Goal: Task Accomplishment & Management: Complete application form

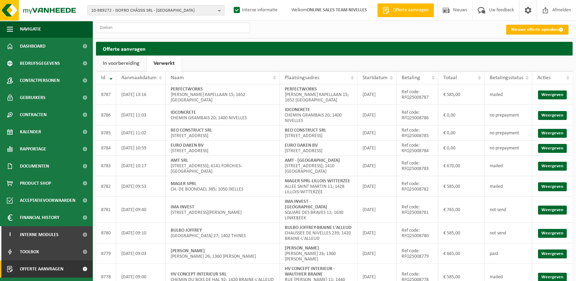
click at [538, 31] on link "Nieuwe offerte opmaken" at bounding box center [537, 30] width 62 height 10
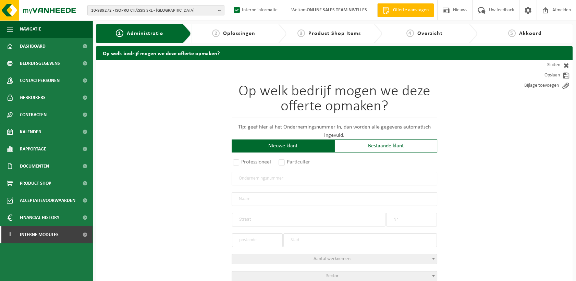
scroll to position [76, 0]
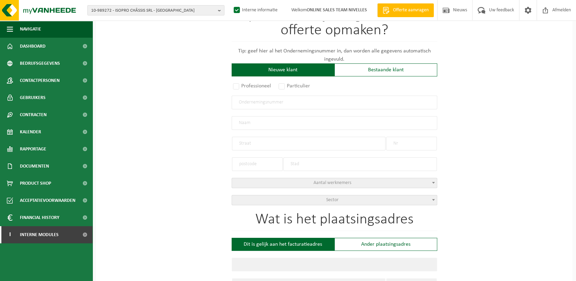
drag, startPoint x: 313, startPoint y: 101, endPoint x: 320, endPoint y: 94, distance: 10.2
click at [313, 101] on input "text" at bounding box center [335, 103] width 206 height 14
click at [241, 103] on input "text" at bounding box center [335, 103] width 206 height 14
click at [303, 87] on label "Particulier" at bounding box center [294, 86] width 35 height 10
click at [293, 160] on input "Particulier" at bounding box center [291, 162] width 4 height 4
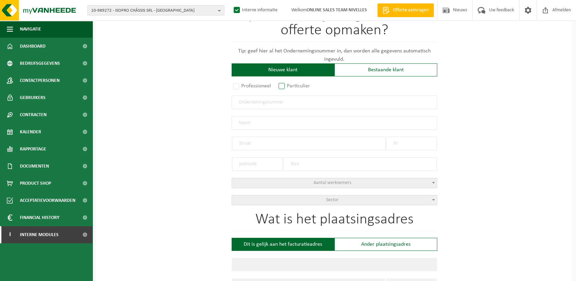
radio input "true"
select select "P"
select select "1707"
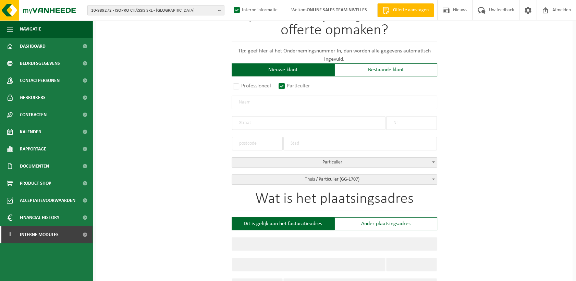
click at [252, 101] on input "text" at bounding box center [335, 103] width 206 height 14
type input "Nour Eddine"
click at [257, 122] on input "text" at bounding box center [309, 123] width 154 height 14
click at [250, 124] on input "text" at bounding box center [309, 123] width 154 height 14
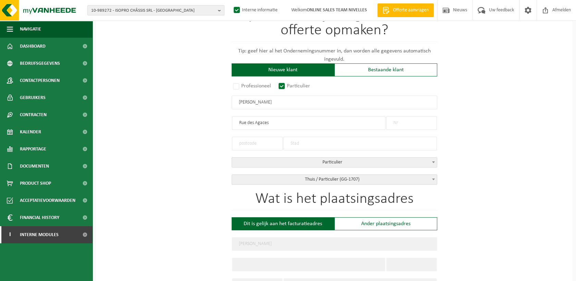
type input "Rue des Agaces"
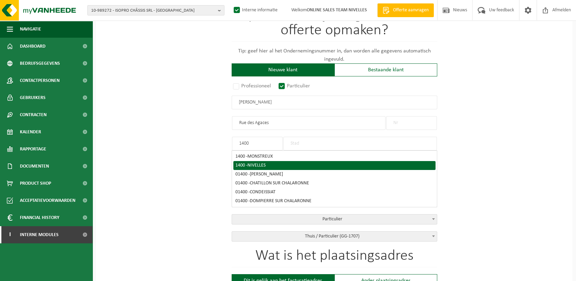
type input "1400"
drag, startPoint x: 262, startPoint y: 165, endPoint x: 269, endPoint y: 158, distance: 9.9
click at [262, 165] on span "NIVELLES" at bounding box center [256, 165] width 18 height 5
type input "NIVELLES"
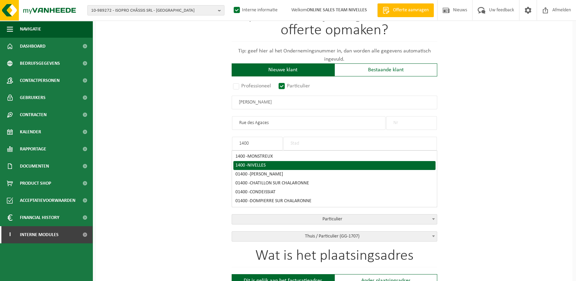
type input "NIVELLES"
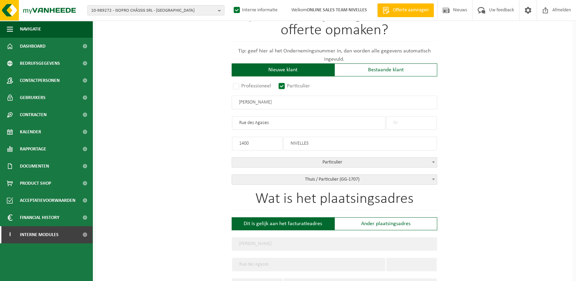
click at [409, 123] on input "text" at bounding box center [411, 123] width 51 height 14
click at [406, 122] on input "text" at bounding box center [411, 123] width 51 height 14
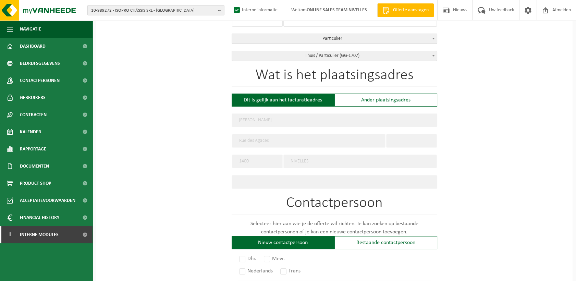
scroll to position [152, 0]
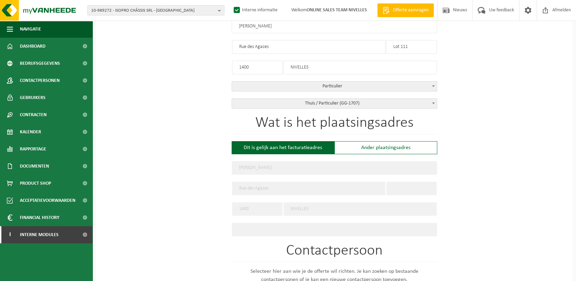
type input "Lot 111"
click at [475, 120] on div "Op welk bedrijf mogen we deze offerte opmaken? Tip: geef hier al het Ondernemin…" at bounding box center [334, 208] width 477 height 600
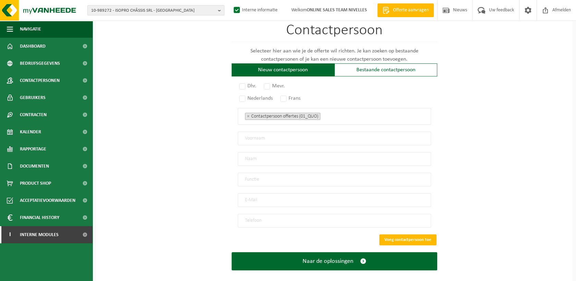
scroll to position [376, 0]
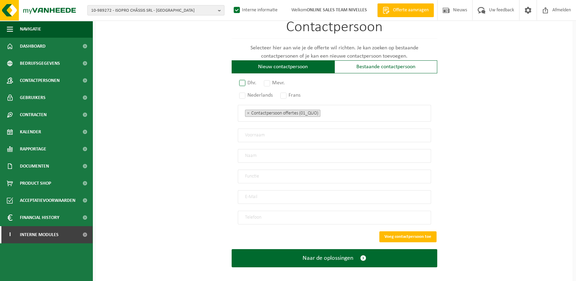
click at [246, 81] on label "Dhr." at bounding box center [248, 83] width 21 height 10
radio input "true"
click at [283, 92] on label "Frans" at bounding box center [291, 95] width 24 height 10
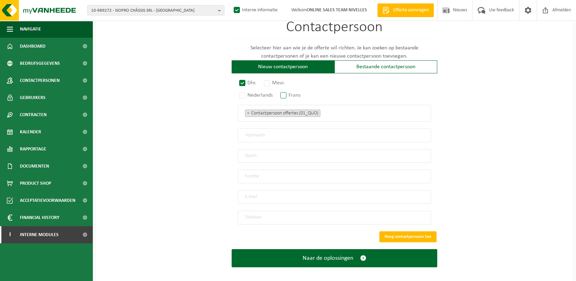
radio input "true"
click at [254, 133] on input "text" at bounding box center [334, 136] width 193 height 14
type input "Nour"
type input "Eddine"
drag, startPoint x: 262, startPoint y: 169, endPoint x: 251, endPoint y: 180, distance: 15.0
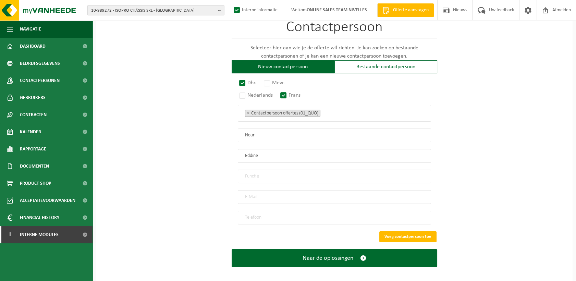
click at [262, 170] on input "text" at bounding box center [334, 177] width 193 height 14
type input "Particulier"
click at [258, 190] on input "email" at bounding box center [334, 197] width 193 height 14
click at [255, 191] on input "email" at bounding box center [334, 197] width 193 height 14
type input "ismail7333@hotmail.com"
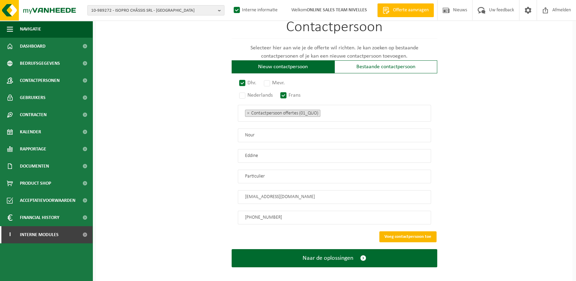
type input "+32 488 36 90 09"
click at [409, 231] on button "Voeg contactpersoon toe" at bounding box center [407, 236] width 57 height 11
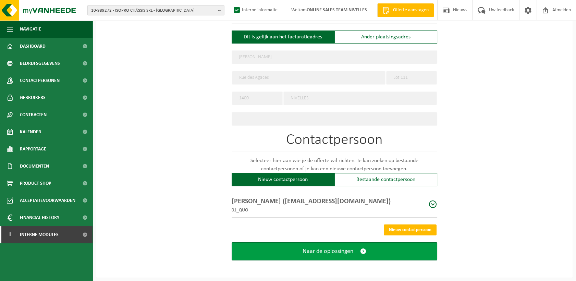
scroll to position [259, 0]
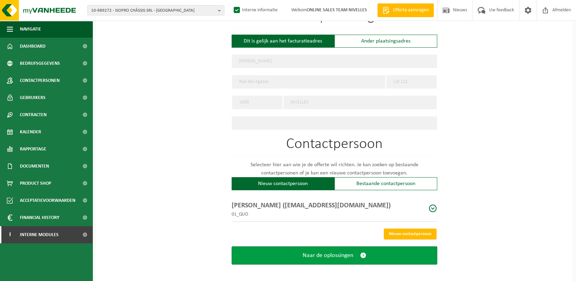
click at [315, 256] on button "Naar de oplossingen" at bounding box center [335, 255] width 206 height 18
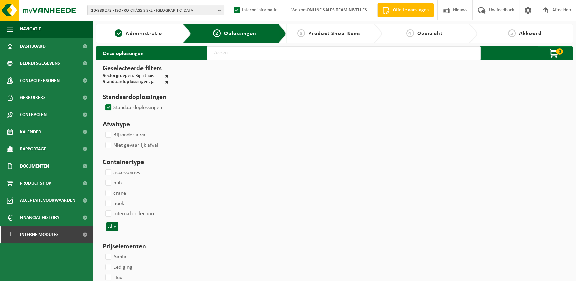
click at [215, 48] on input "text" at bounding box center [344, 53] width 274 height 14
type input "000291"
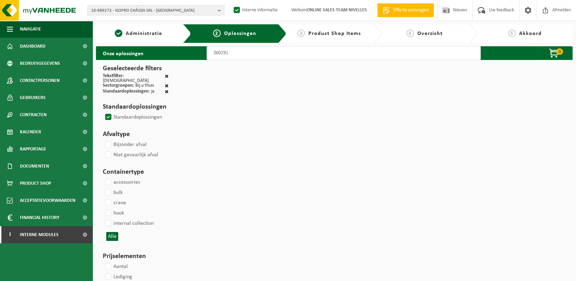
select select
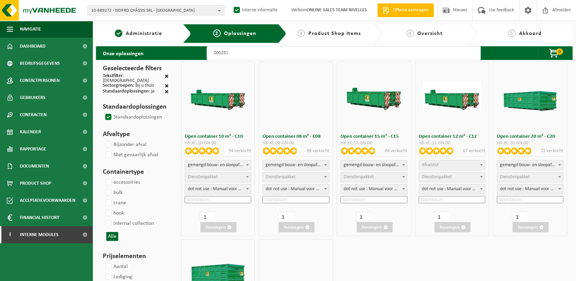
select select
select select "197"
select select
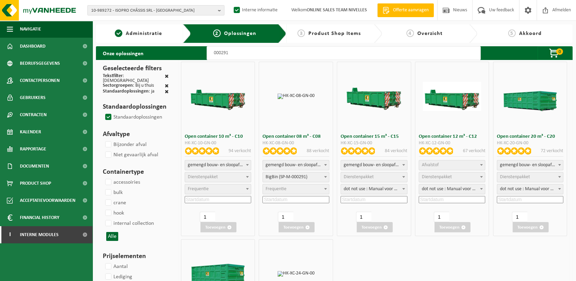
select select
select select "197"
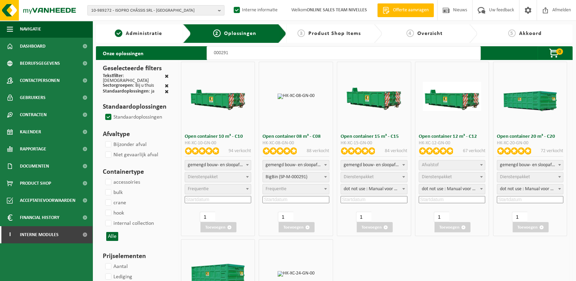
select select
select select "25"
select select "197"
select select
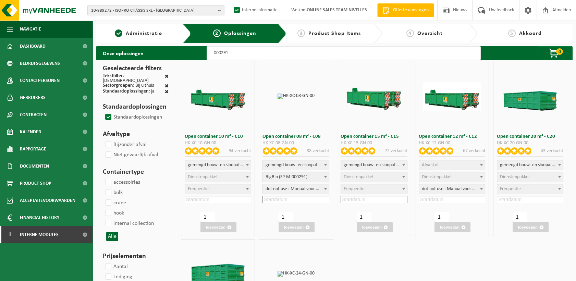
select select "25"
click at [290, 200] on input at bounding box center [296, 199] width 66 height 7
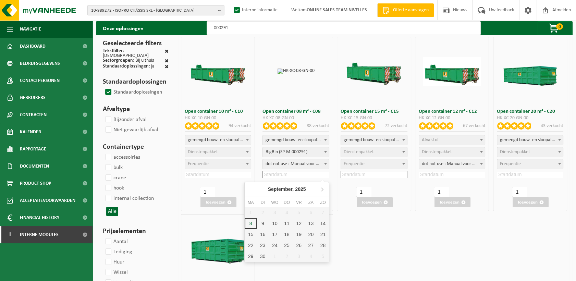
scroll to position [38, 0]
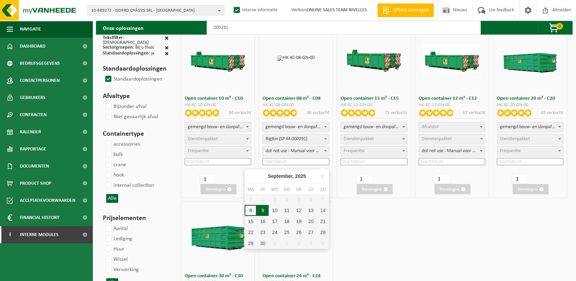
click at [265, 210] on div "9" at bounding box center [263, 210] width 12 height 11
type input "2025-09-09"
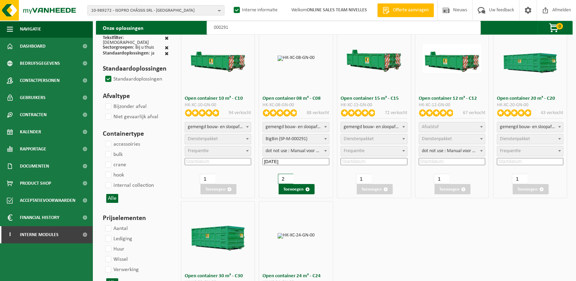
type input "2"
click at [289, 178] on input "2" at bounding box center [285, 179] width 15 height 10
click at [289, 187] on button "Toevoegen" at bounding box center [297, 189] width 36 height 10
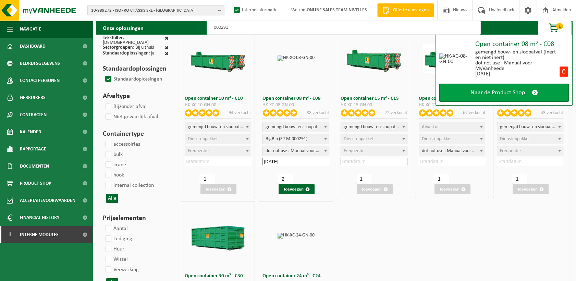
click at [485, 94] on span "Naar de Product Shop" at bounding box center [498, 92] width 54 height 7
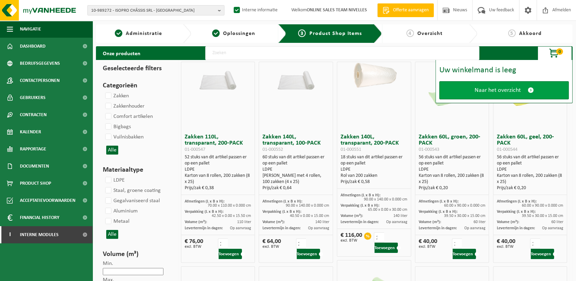
click at [480, 89] on span "Naar het overzicht" at bounding box center [498, 90] width 46 height 7
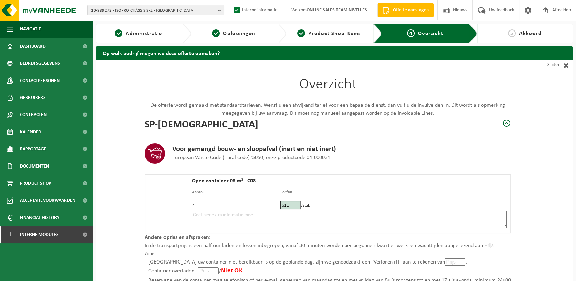
click at [243, 215] on textarea at bounding box center [349, 219] width 315 height 17
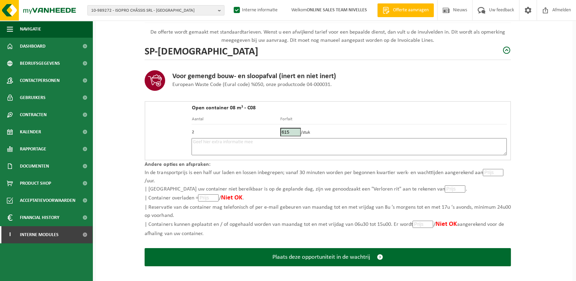
scroll to position [77, 0]
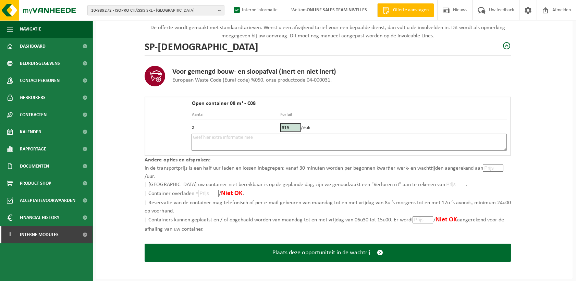
click at [247, 141] on textarea at bounding box center [349, 142] width 315 height 17
click at [229, 142] on textarea at bounding box center [349, 142] width 315 height 17
click at [236, 137] on textarea at bounding box center [349, 142] width 315 height 17
click at [279, 139] on textarea "Placement 9/09 - Placement 2 x 8m³" at bounding box center [349, 142] width 315 height 17
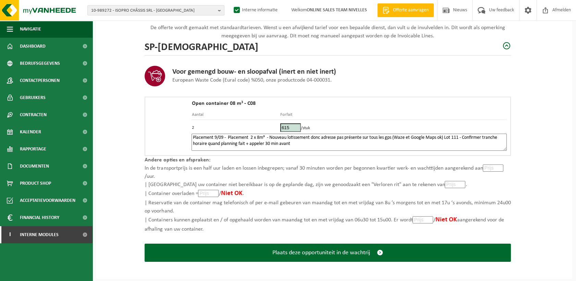
click at [292, 143] on textarea "Placement 9/09 - Placement 2 x 8m³ - Nouveau lotissement donc adresse pas prése…" at bounding box center [349, 142] width 315 height 17
paste textarea "+32488369009"
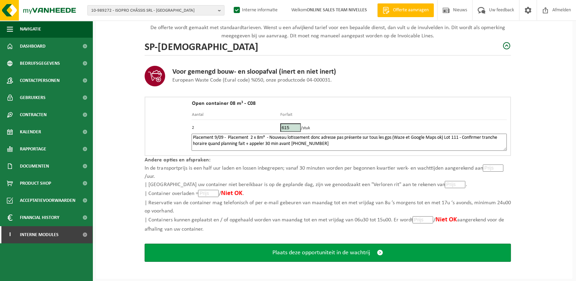
type textarea "Placement 9/09 - Placement 2 x 8m³ - Nouveau lotissement donc adresse pas prése…"
click at [274, 255] on span "Plaats deze opportuniteit in de wachtrij" at bounding box center [321, 252] width 98 height 7
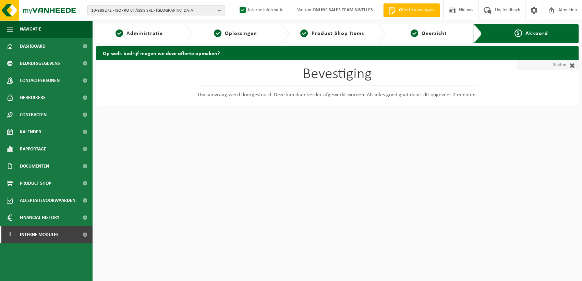
click at [567, 64] on span at bounding box center [570, 65] width 9 height 7
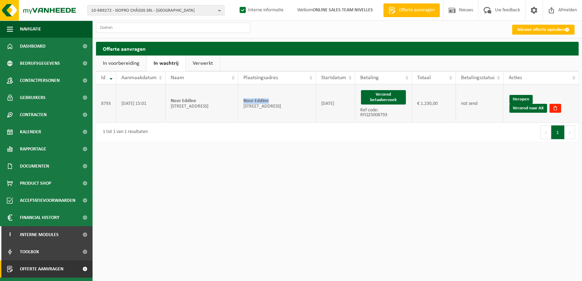
drag, startPoint x: 270, startPoint y: 100, endPoint x: 241, endPoint y: 100, distance: 29.1
click at [241, 100] on td "Nour Eddine Rue des Agaces Lot 111; 1400 NIVELLES" at bounding box center [276, 103] width 77 height 38
copy strong "Nour Eddine"
drag, startPoint x: 389, startPoint y: 98, endPoint x: 327, endPoint y: 43, distance: 83.5
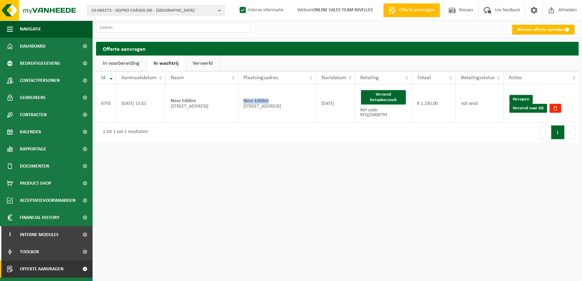
click at [389, 98] on button "Verzend betaalverzoek" at bounding box center [383, 97] width 45 height 14
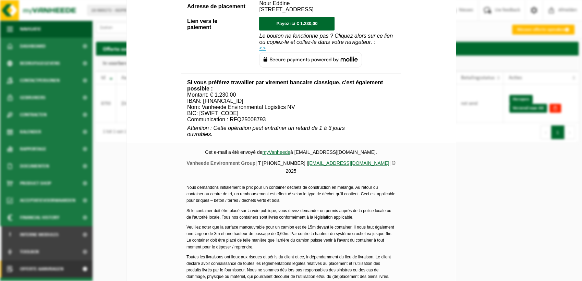
scroll to position [283, 0]
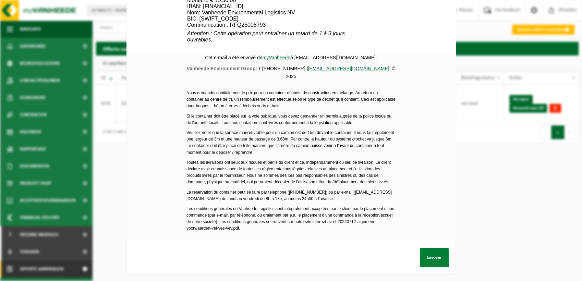
click at [435, 250] on button "Envoyer" at bounding box center [434, 257] width 29 height 19
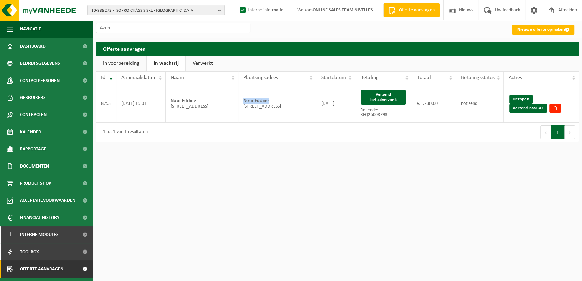
drag, startPoint x: 556, startPoint y: 99, endPoint x: 322, endPoint y: 33, distance: 243.1
click at [547, 104] on link "Verzend naar AX" at bounding box center [528, 108] width 38 height 9
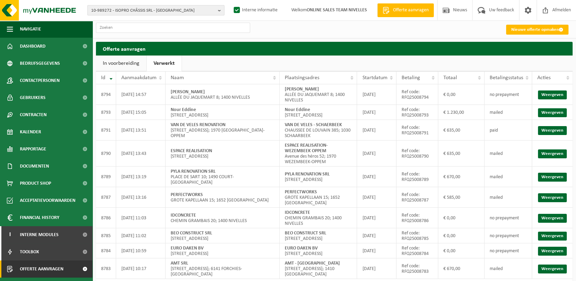
click at [117, 7] on span "10-989272 - ISOPRO CHÂSSIS SRL - [GEOGRAPHIC_DATA]" at bounding box center [153, 10] width 124 height 10
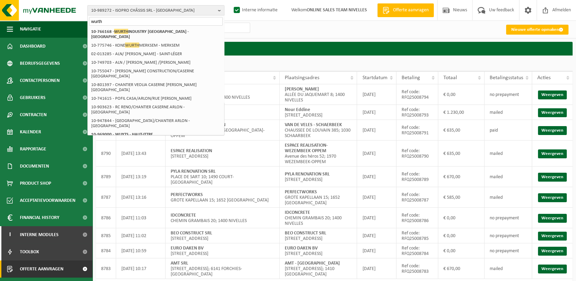
type input "wurth"
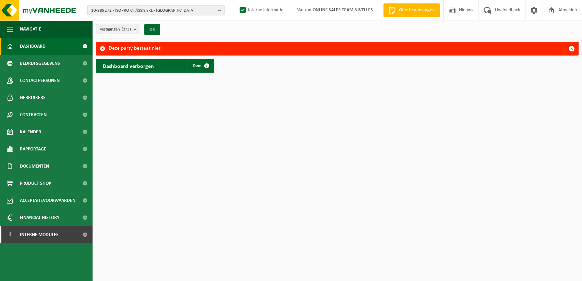
click at [150, 9] on span "10-989272 - ISOPRO CHÂSSIS SRL - [GEOGRAPHIC_DATA]" at bounding box center [153, 10] width 124 height 10
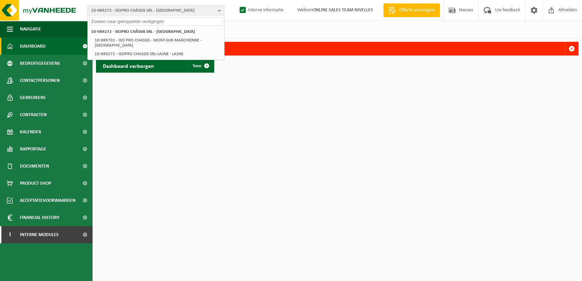
click at [140, 22] on input "text" at bounding box center [156, 21] width 134 height 9
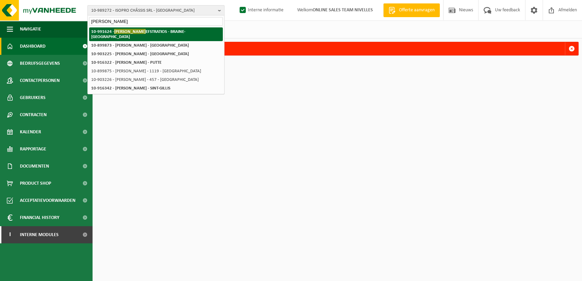
type input "[PERSON_NAME]"
click at [138, 30] on strong "10-991624 - MAMAKOS EFSTRATIOS - BRAINE-LE-COMTE" at bounding box center [138, 34] width 94 height 10
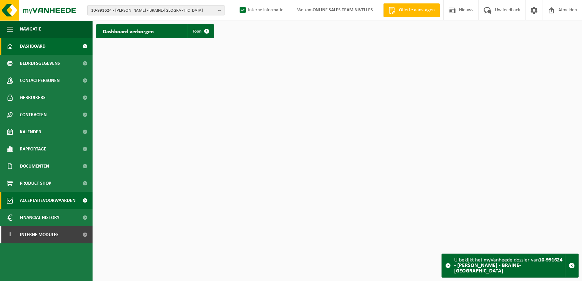
click at [64, 199] on span "Acceptatievoorwaarden" at bounding box center [48, 200] width 56 height 17
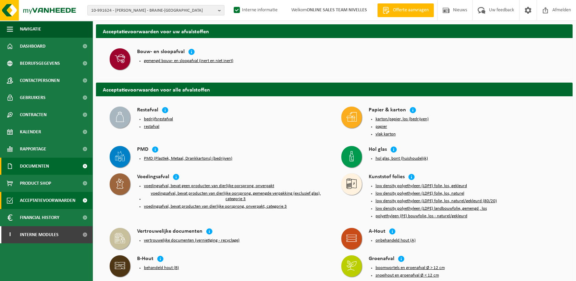
click at [47, 166] on span "Documenten" at bounding box center [34, 166] width 29 height 17
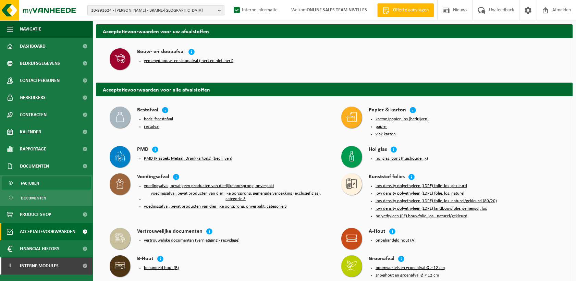
click at [36, 183] on span "Facturen" at bounding box center [30, 183] width 18 height 13
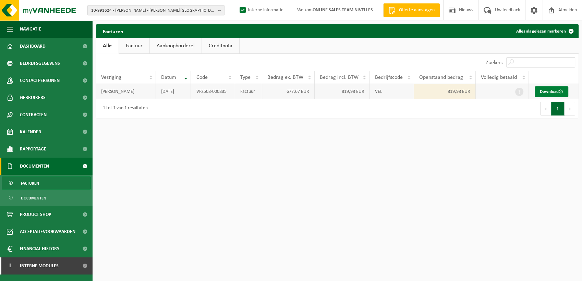
click at [553, 90] on link "Download" at bounding box center [552, 91] width 34 height 11
